Goal: Information Seeking & Learning: Learn about a topic

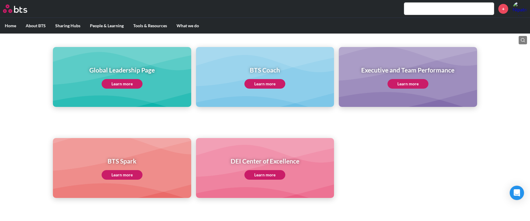
scroll to position [71, 0]
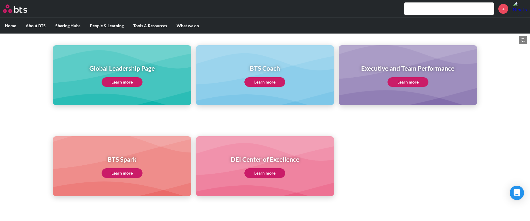
click at [127, 80] on link "Learn more" at bounding box center [122, 82] width 41 height 10
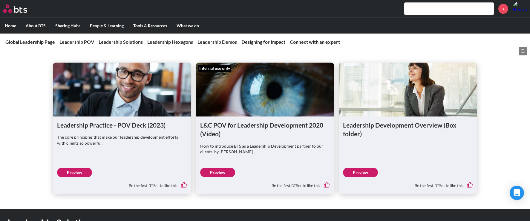
scroll to position [381, 0]
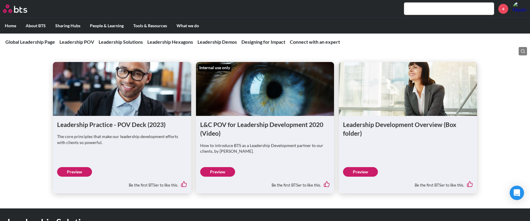
click at [81, 172] on link "Preview" at bounding box center [74, 172] width 35 height 10
click at [368, 171] on link "Preview" at bounding box center [360, 172] width 35 height 10
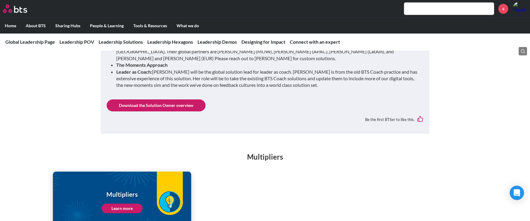
scroll to position [695, 0]
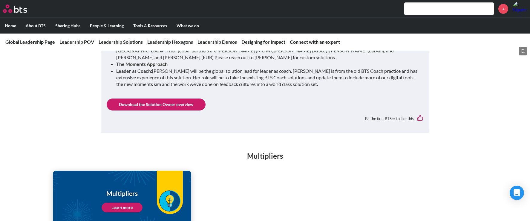
click at [196, 98] on link "Download the Solution Owner overview" at bounding box center [156, 104] width 99 height 12
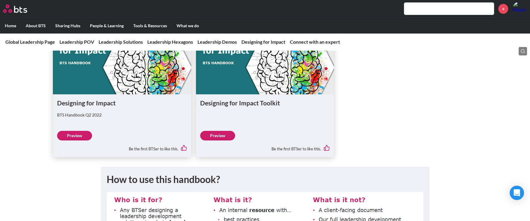
scroll to position [2112, 0]
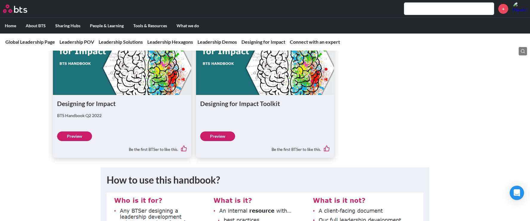
click at [83, 131] on link "Preview" at bounding box center [74, 136] width 35 height 10
click at [225, 131] on link "Preview" at bounding box center [217, 136] width 35 height 10
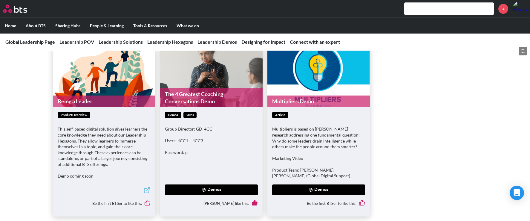
scroll to position [1858, 0]
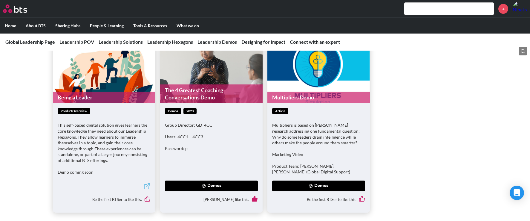
click at [122, 91] on link "Being a Leader" at bounding box center [104, 97] width 103 height 12
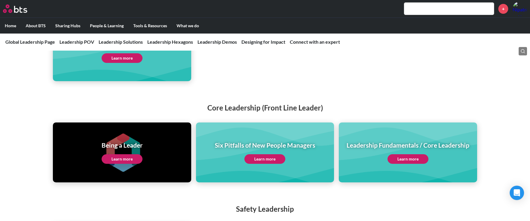
scroll to position [1247, 0]
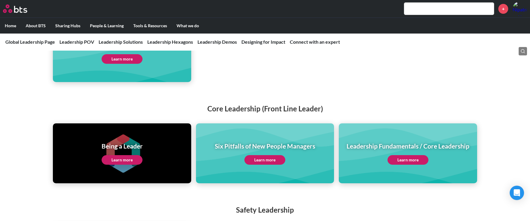
click at [414, 155] on link "Learn more" at bounding box center [408, 160] width 41 height 10
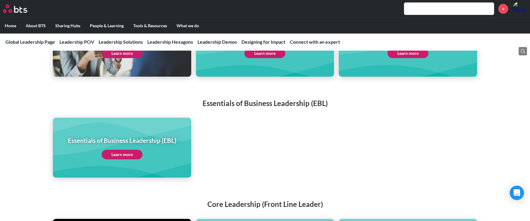
scroll to position [1150, 0]
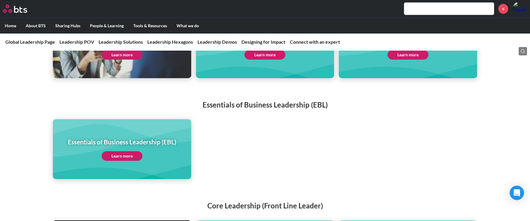
click at [131, 151] on link "Learn more" at bounding box center [122, 156] width 41 height 10
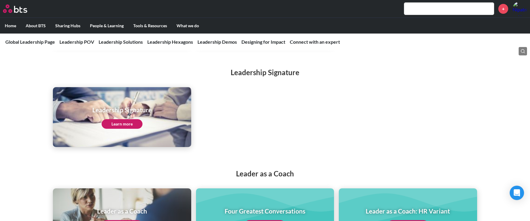
scroll to position [980, 0]
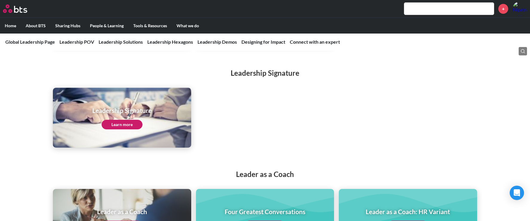
click at [132, 120] on link "Learn more" at bounding box center [122, 125] width 41 height 10
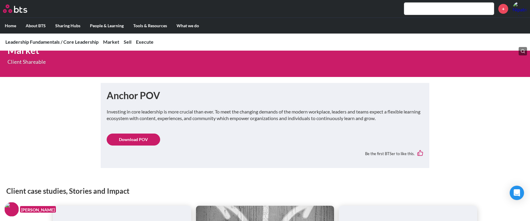
scroll to position [261, 0]
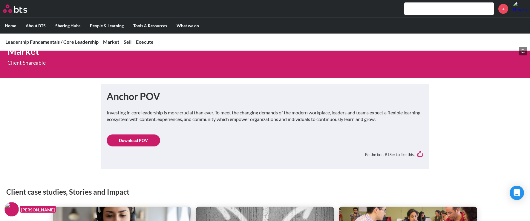
click at [135, 136] on link "Download POV" at bounding box center [134, 140] width 54 height 12
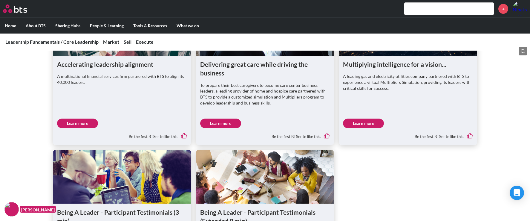
scroll to position [613, 0]
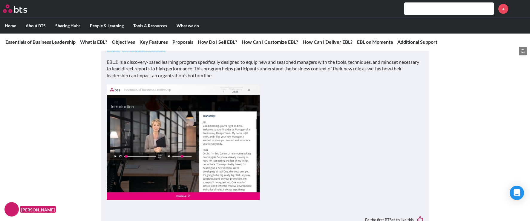
scroll to position [172, 0]
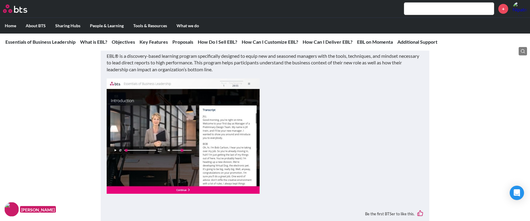
click at [214, 147] on img at bounding box center [183, 135] width 153 height 115
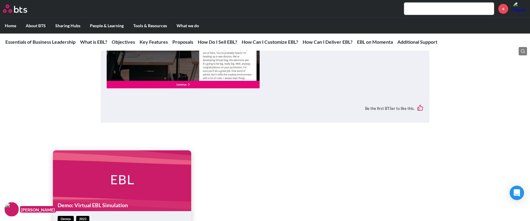
scroll to position [283, 0]
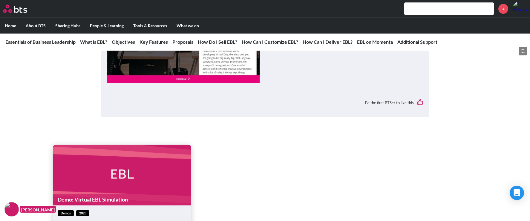
click at [181, 80] on img at bounding box center [183, 24] width 153 height 115
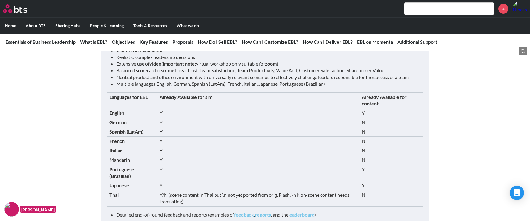
scroll to position [997, 0]
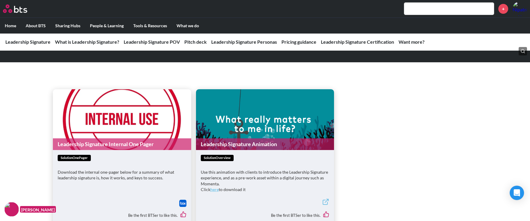
scroll to position [280, 0]
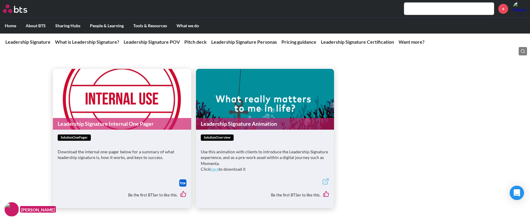
click at [126, 120] on link "Leadership Signature Internal One Pager" at bounding box center [122, 124] width 138 height 12
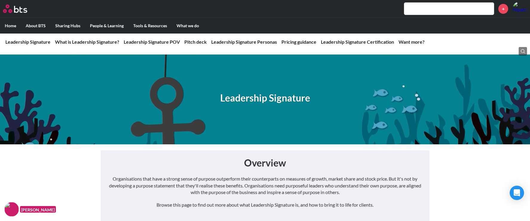
scroll to position [0, 0]
